Goal: Feedback & Contribution: Submit feedback/report problem

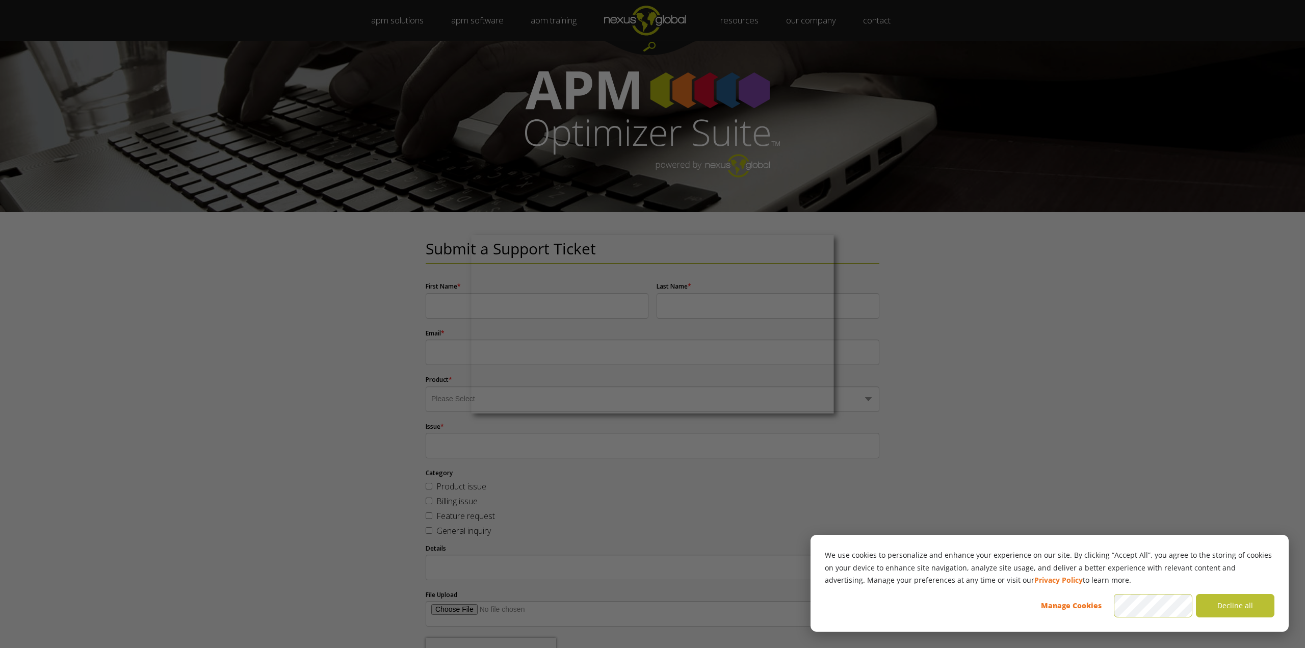
click at [220, 385] on div at bounding box center [659, 327] width 1318 height 654
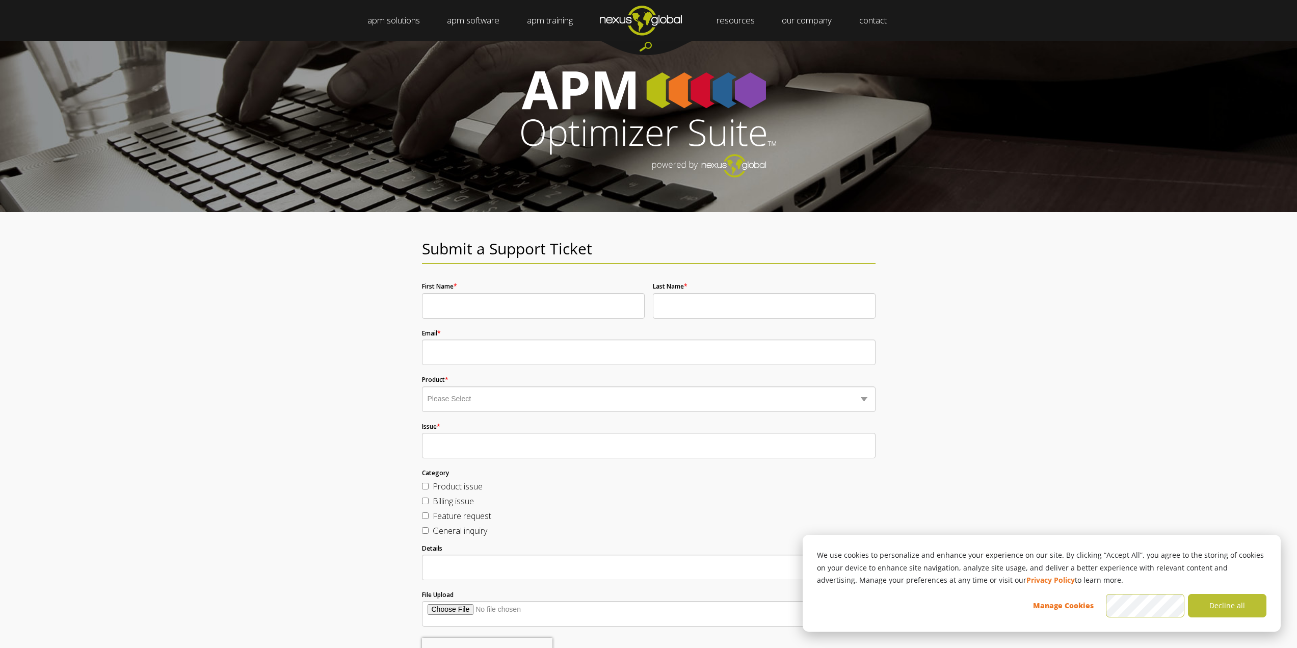
click at [512, 311] on input "First Name *" at bounding box center [533, 305] width 223 height 25
type input "[PERSON_NAME]"
click at [685, 309] on input "Last Name *" at bounding box center [764, 305] width 223 height 25
type input "Bisset"
click at [494, 348] on input "Email *" at bounding box center [649, 351] width 454 height 25
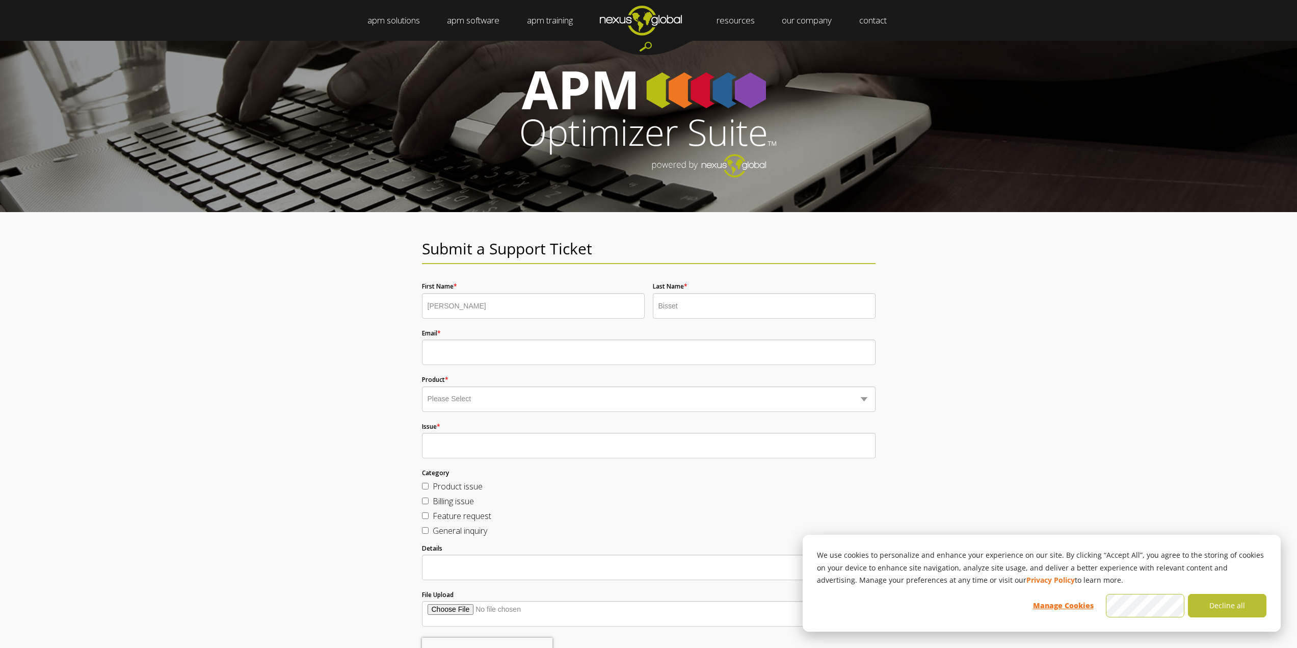
type input "[EMAIL_ADDRESS][DOMAIN_NAME]"
click at [473, 417] on fieldset "Issue *" at bounding box center [649, 440] width 454 height 46
click at [465, 385] on div "Product * Please Select Business Optimizer Data Optimizer Strategy Optimizer Pl…" at bounding box center [649, 393] width 454 height 35
click at [459, 401] on select "Please Select Business Optimizer Data Optimizer Strategy Optimizer Planning Opt…" at bounding box center [649, 398] width 454 height 25
select select "Data Optimizer"
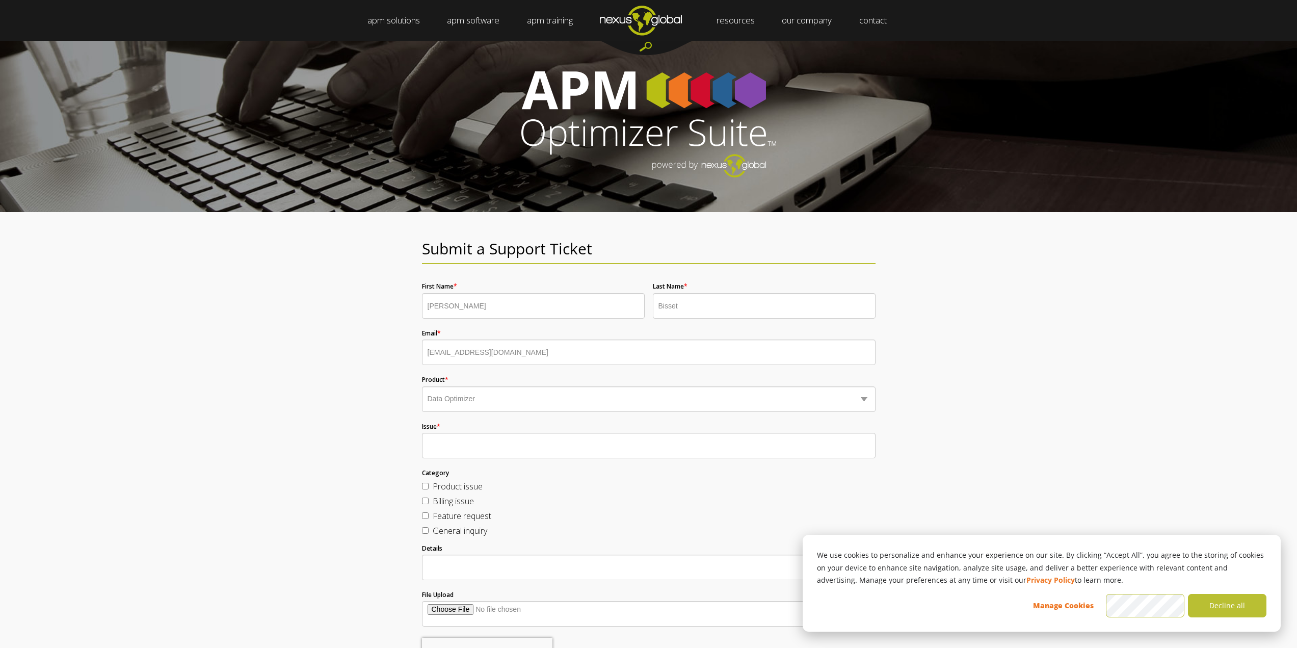
click at [422, 386] on select "Please Select Business Optimizer Data Optimizer Strategy Optimizer Planning Opt…" at bounding box center [649, 398] width 454 height 25
click at [325, 467] on div "Submit a Support Ticket First Name * [PERSON_NAME] Last Name * [PERSON_NAME] Em…" at bounding box center [648, 479] width 1297 height 534
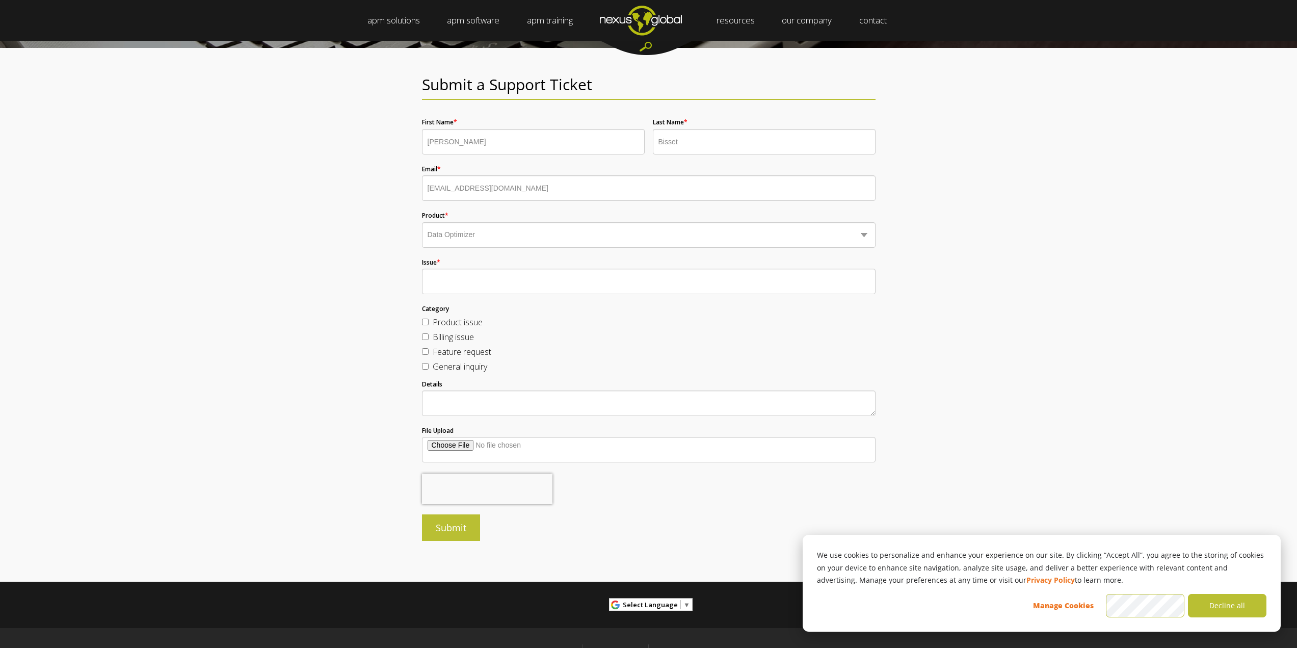
scroll to position [165, 0]
click at [478, 288] on input "Issue *" at bounding box center [649, 280] width 454 height 25
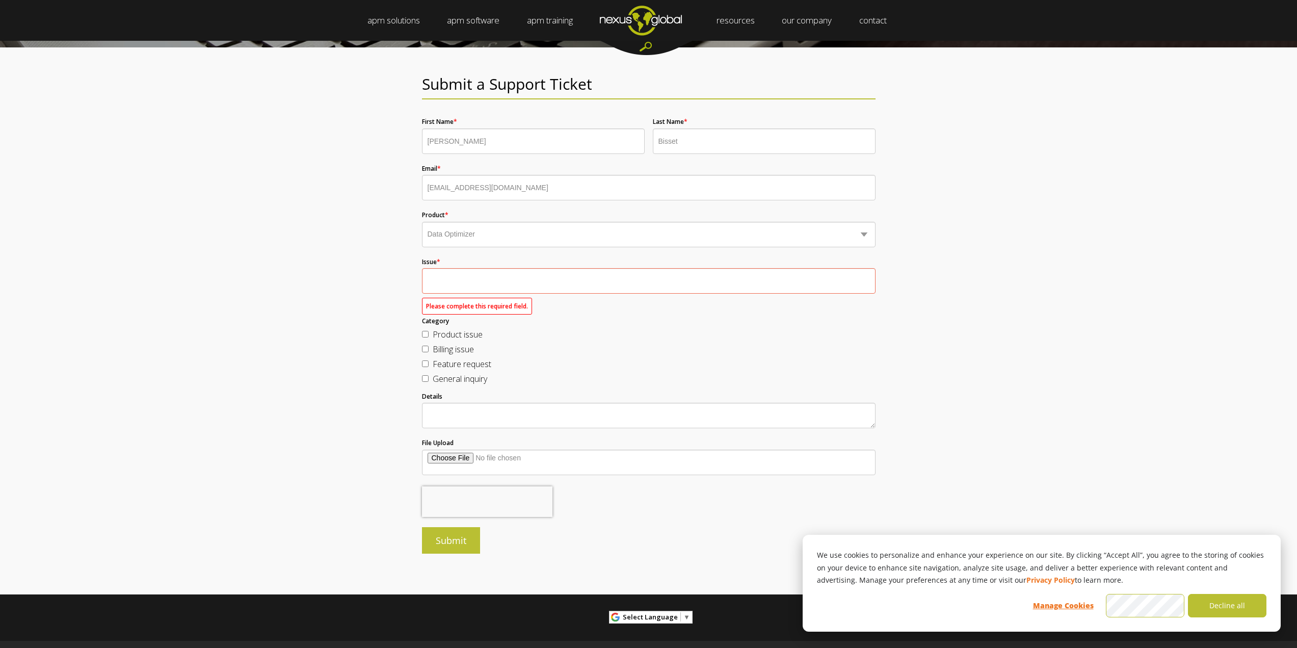
click at [425, 335] on ul "Product issue Billing issue Feature request General inquiry" at bounding box center [649, 357] width 454 height 59
click at [425, 332] on input "Product issue" at bounding box center [425, 334] width 7 height 7
checkbox input "true"
click at [470, 284] on input "Issue *" at bounding box center [649, 280] width 454 height 25
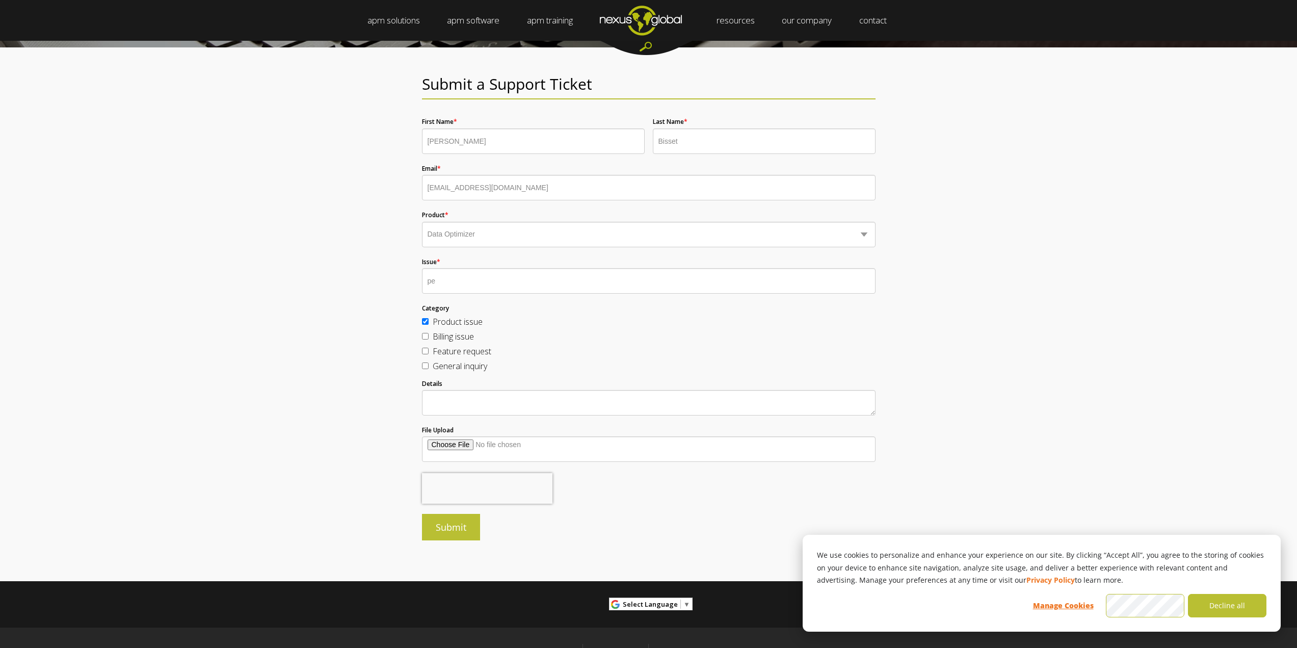
type input "p"
click at [470, 284] on input "[PERSON_NAME] can't load the website as per snip. I would like to know" at bounding box center [649, 280] width 454 height 25
click at [470, 278] on input "[PERSON_NAME] can't load the website as per snip. I would like to know" at bounding box center [649, 280] width 454 height 25
paste input "[URL][DOMAIN_NAME]"
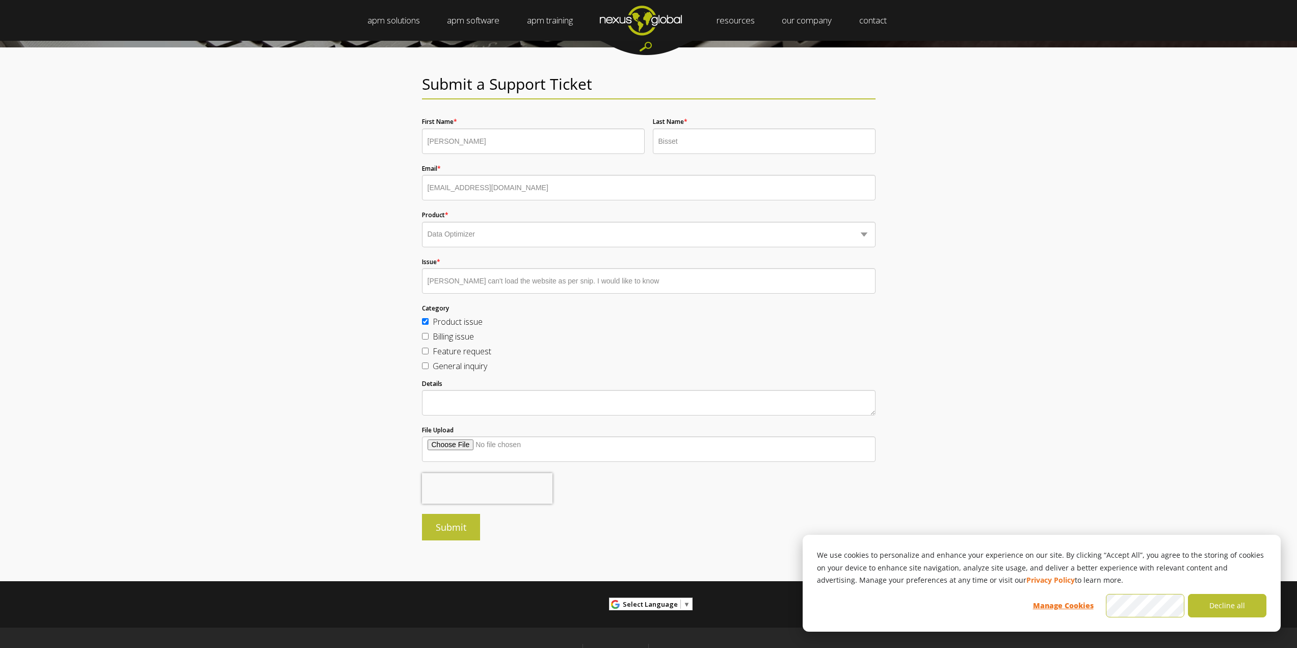
drag, startPoint x: 470, startPoint y: 281, endPoint x: 383, endPoint y: 281, distance: 87.2
click at [383, 281] on div "Submit a Support Ticket First Name * [PERSON_NAME] Last Name * [PERSON_NAME] Em…" at bounding box center [648, 314] width 1297 height 534
paste input "[PERSON_NAME][EMAIL_ADDRESS][DOMAIN_NAME]"
click at [471, 282] on input "[PERSON_NAME] can't load the website as per snip. I would like to know" at bounding box center [649, 280] width 454 height 25
paste input "[EMAIL_ADDRESS][DOMAIN_NAME]"
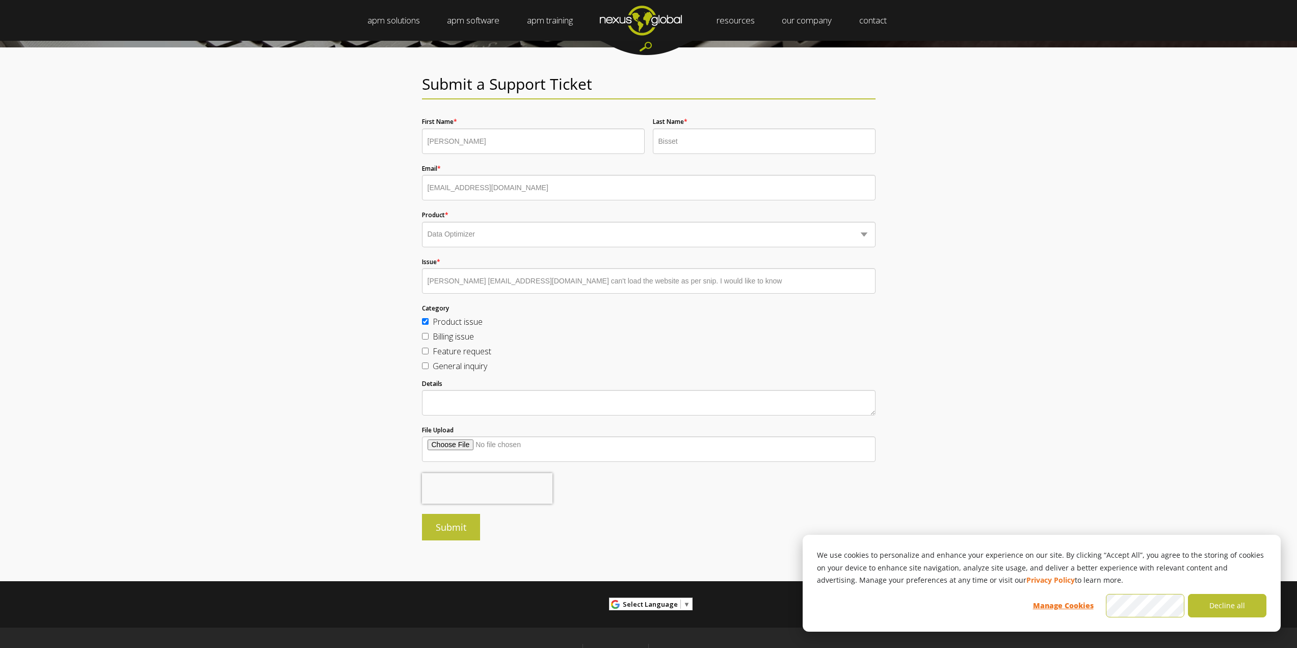
click at [745, 282] on input "[PERSON_NAME] [EMAIL_ADDRESS][DOMAIN_NAME] can't load the website as per snip. …" at bounding box center [649, 280] width 454 height 25
click at [686, 279] on input "[PERSON_NAME] [EMAIL_ADDRESS][DOMAIN_NAME] can't load the website as per snip. …" at bounding box center [649, 280] width 454 height 25
drag, startPoint x: 684, startPoint y: 284, endPoint x: 665, endPoint y: 283, distance: 19.4
click at [665, 283] on input "[PERSON_NAME] [EMAIL_ADDRESS][DOMAIN_NAME] can't load the website as per snip. …" at bounding box center [649, 280] width 454 height 25
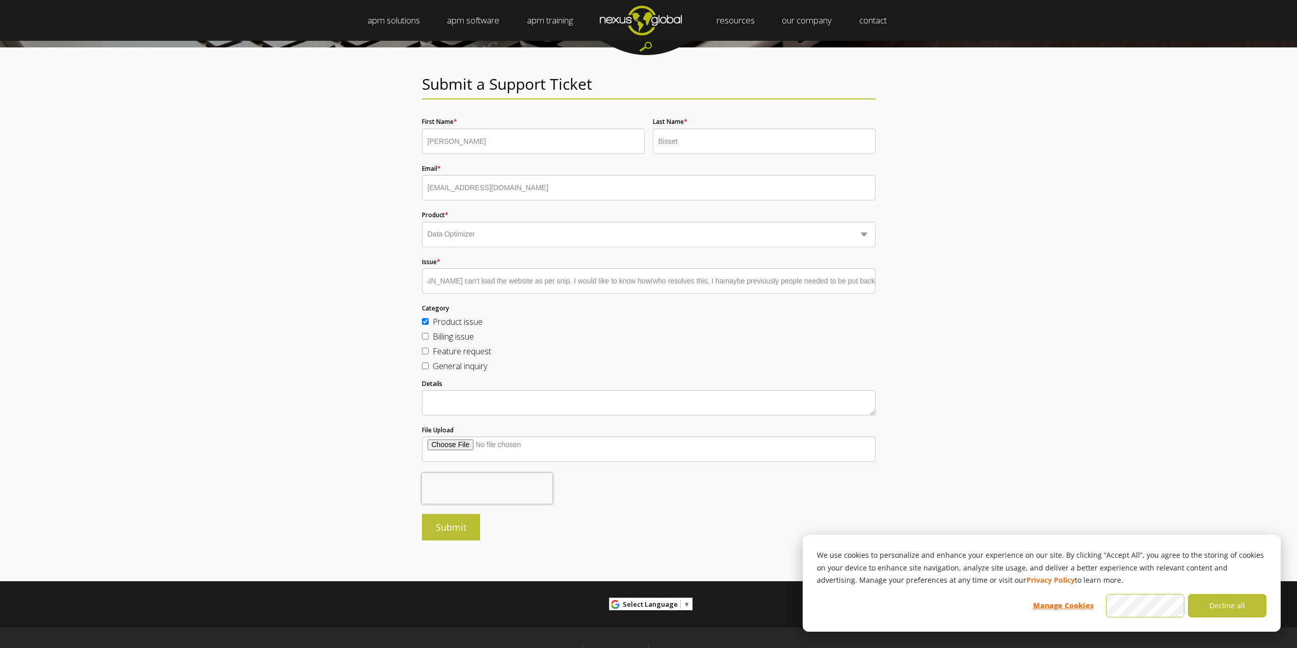
scroll to position [0, 133]
click at [538, 283] on input "[PERSON_NAME] [EMAIL_ADDRESS][DOMAIN_NAME] can't load the website as per snip. …" at bounding box center [649, 280] width 454 height 25
type input "[PERSON_NAME] [EMAIL_ADDRESS][DOMAIN_NAME] can't load the website as per snip. …"
click at [468, 402] on textarea "Details" at bounding box center [649, 402] width 454 height 25
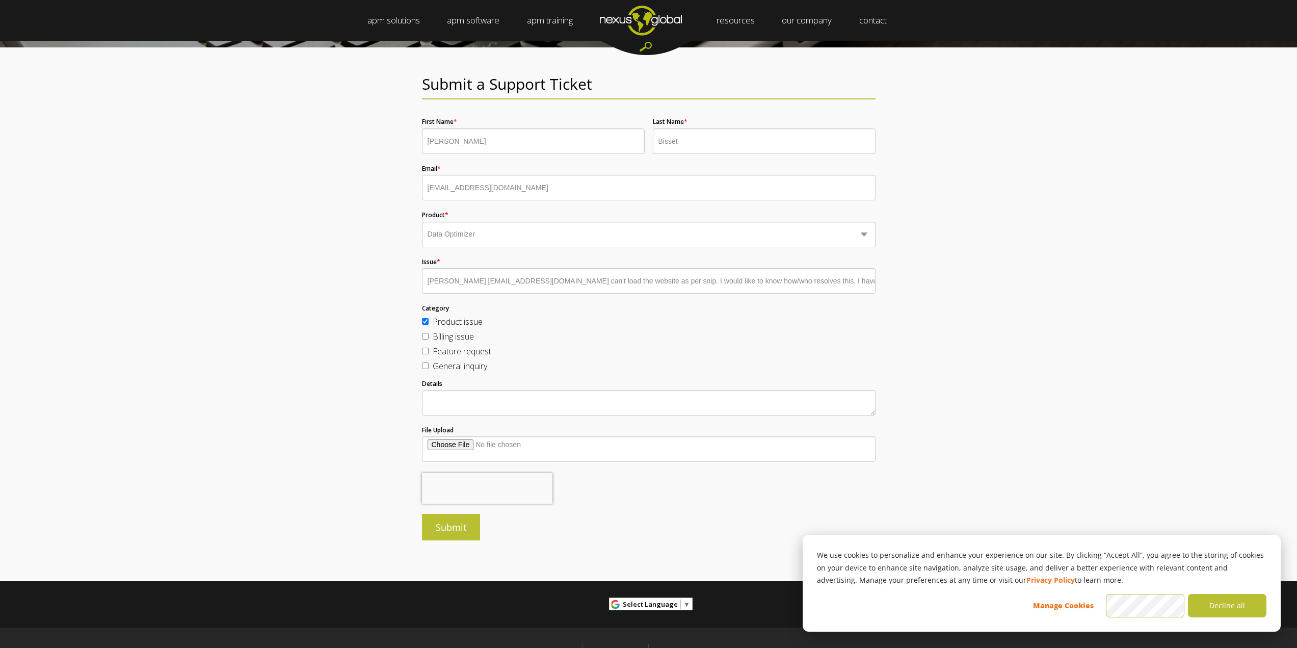
paste textarea "[PERSON_NAME] [EMAIL_ADDRESS][DOMAIN_NAME] can't load the website as per snip. …"
drag, startPoint x: 670, startPoint y: 282, endPoint x: 934, endPoint y: 338, distance: 270.5
click at [934, 338] on div "Submit a Support Ticket First Name * [PERSON_NAME] Last Name * [PERSON_NAME] Em…" at bounding box center [648, 314] width 1297 height 534
click at [794, 408] on textarea "[PERSON_NAME] [EMAIL_ADDRESS][DOMAIN_NAME] can't load the website as per snip. …" at bounding box center [649, 402] width 454 height 25
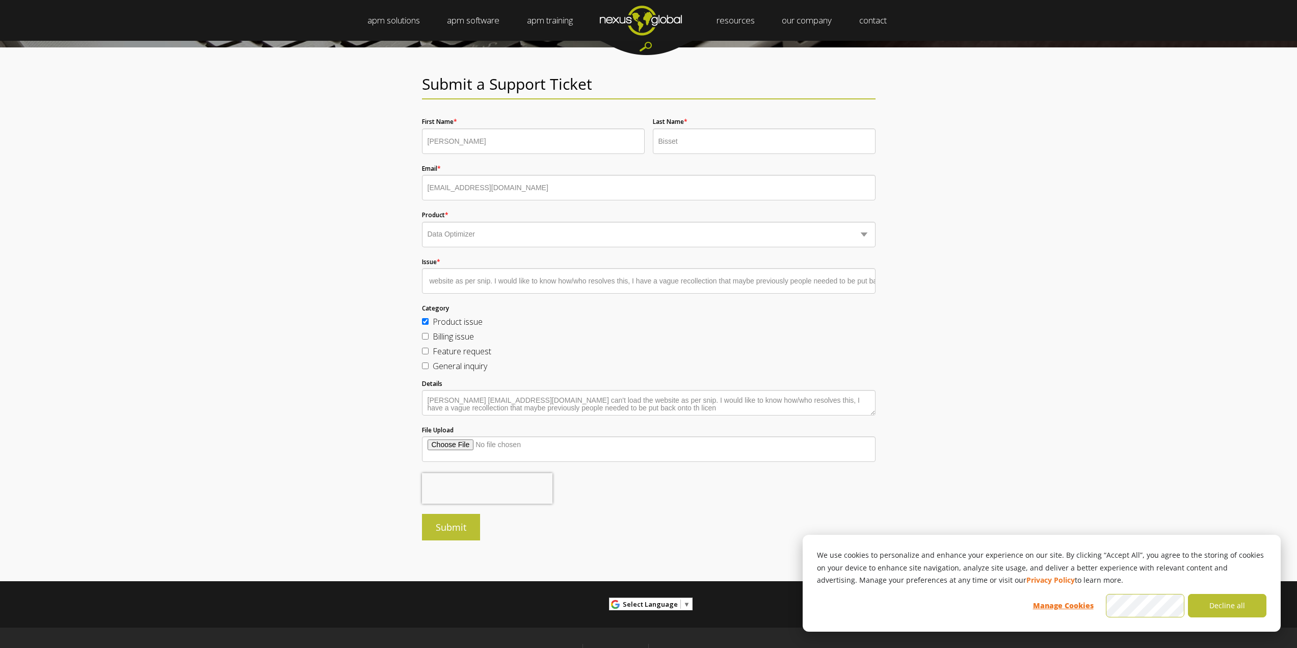
scroll to position [0, 0]
drag, startPoint x: 713, startPoint y: 410, endPoint x: 211, endPoint y: 361, distance: 505.0
click at [211, 361] on div "Submit a Support Ticket First Name * [PERSON_NAME] Last Name * [PERSON_NAME] Em…" at bounding box center [648, 314] width 1297 height 534
type textarea "[PERSON_NAME] [EMAIL_ADDRESS][DOMAIN_NAME] can't load the website as per snip. …"
click at [609, 282] on input "[PERSON_NAME] [EMAIL_ADDRESS][DOMAIN_NAME] can't load the website as per snip. …" at bounding box center [649, 280] width 454 height 25
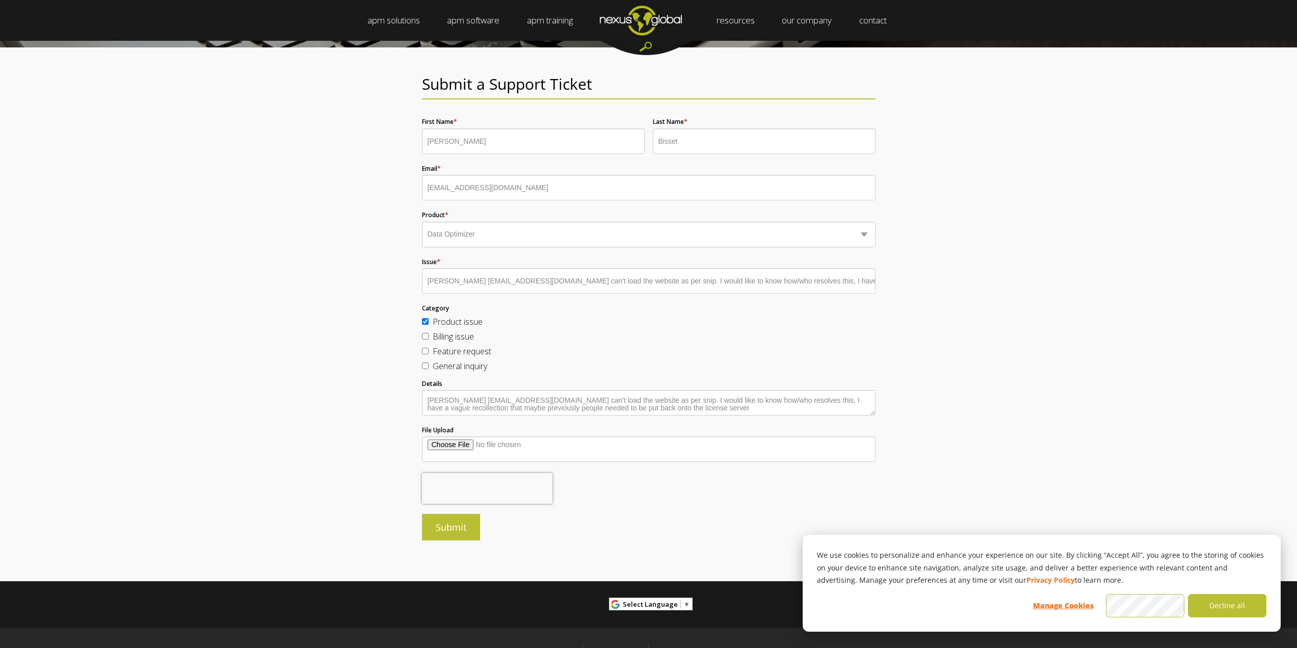
paste input "e license server"
type input "[PERSON_NAME] [EMAIL_ADDRESS][DOMAIN_NAME] can't load the website as per snip. …"
click at [461, 446] on input "File Upload" at bounding box center [649, 448] width 454 height 25
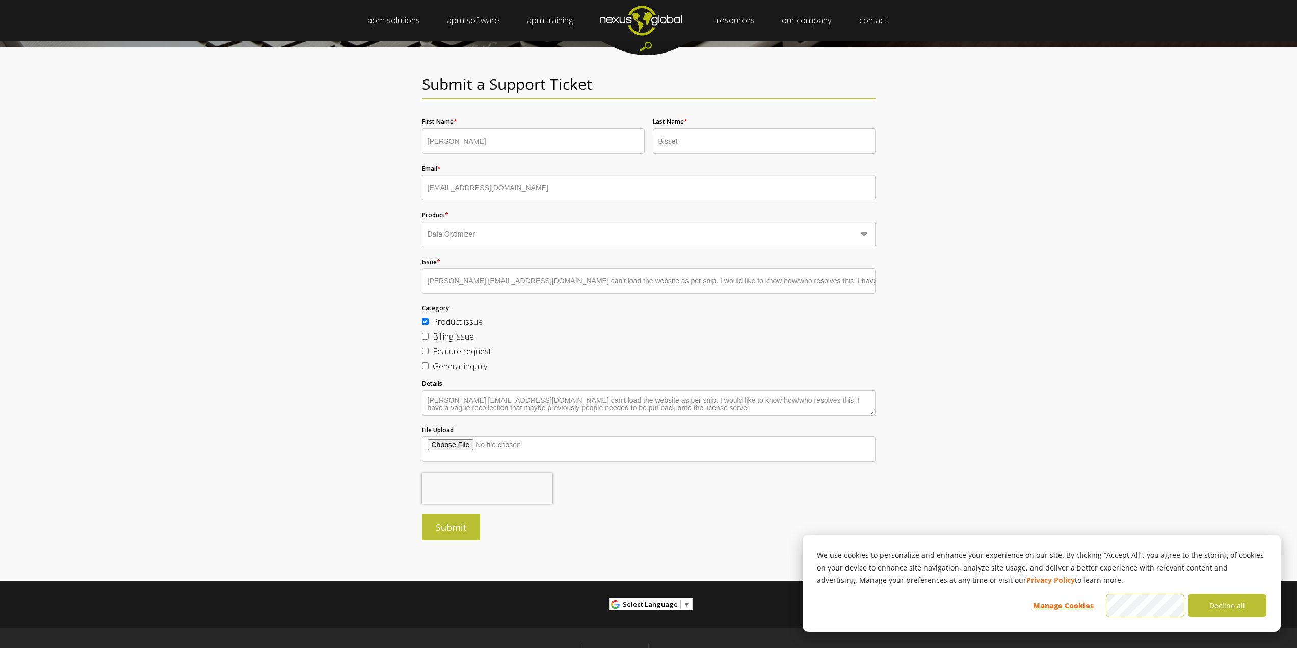
type input "C:\fakepath\Screenshot [DATE] 125936.png"
click at [460, 529] on input "Submit" at bounding box center [451, 527] width 58 height 27
